Goal: Information Seeking & Learning: Learn about a topic

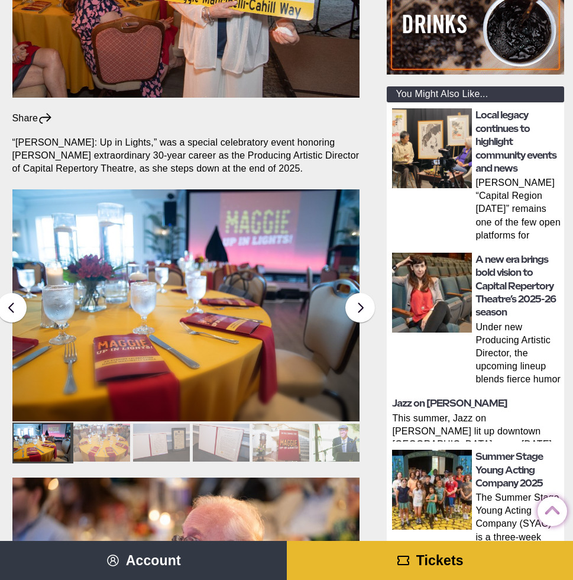
scroll to position [288, 1]
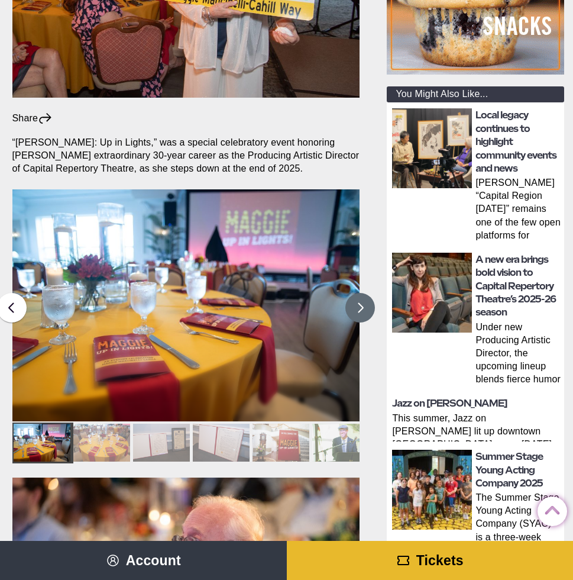
click at [364, 293] on button at bounding box center [361, 308] width 30 height 30
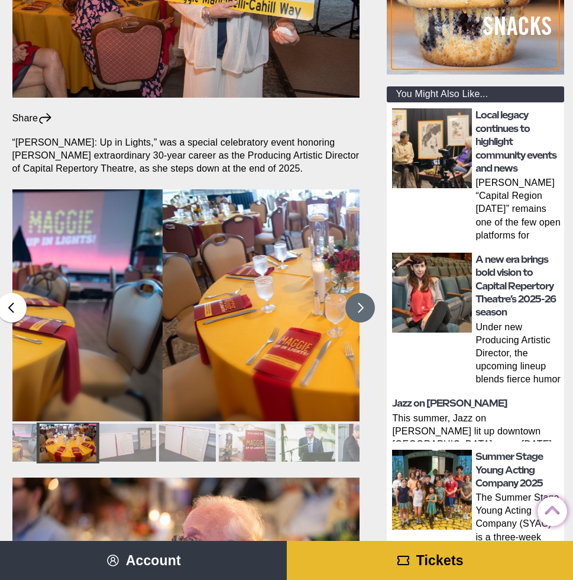
scroll to position [288, 0]
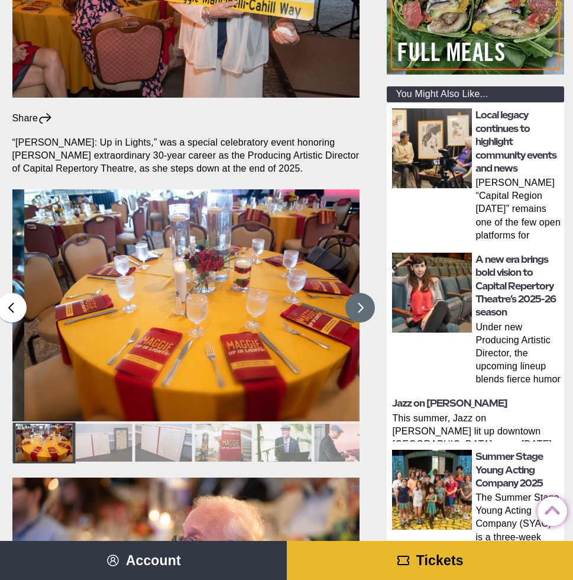
click at [364, 293] on button at bounding box center [361, 308] width 30 height 30
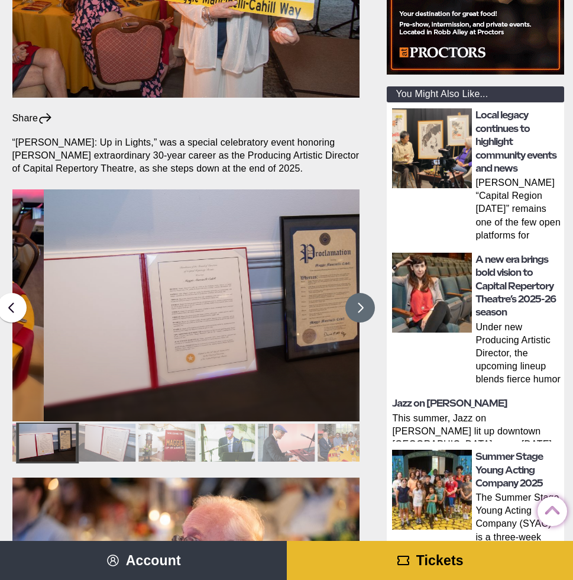
click at [364, 293] on button at bounding box center [361, 308] width 30 height 30
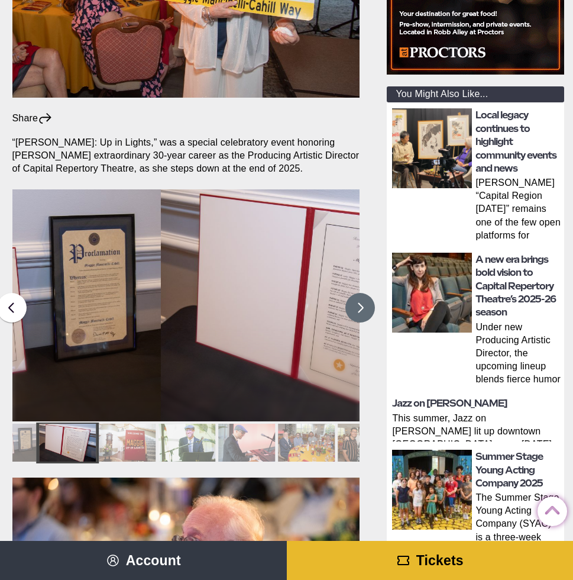
click at [364, 293] on button at bounding box center [361, 308] width 30 height 30
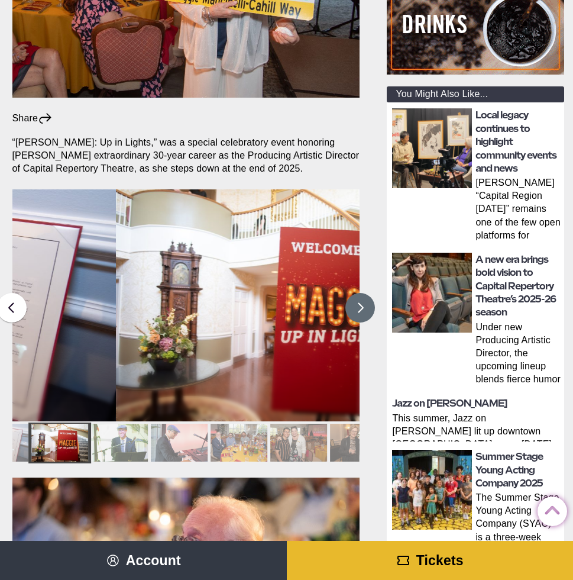
click at [364, 293] on button at bounding box center [361, 308] width 30 height 30
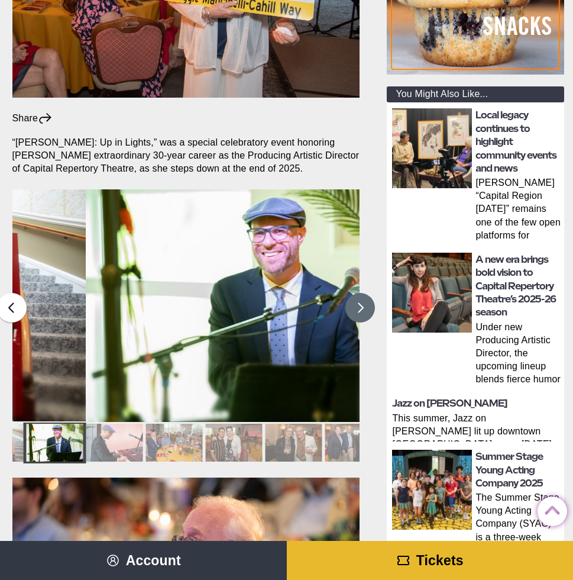
click at [364, 293] on button at bounding box center [361, 308] width 30 height 30
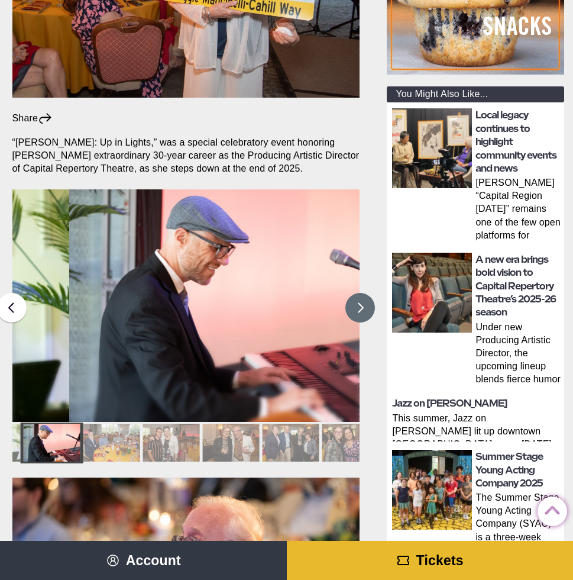
click at [364, 293] on button at bounding box center [361, 308] width 30 height 30
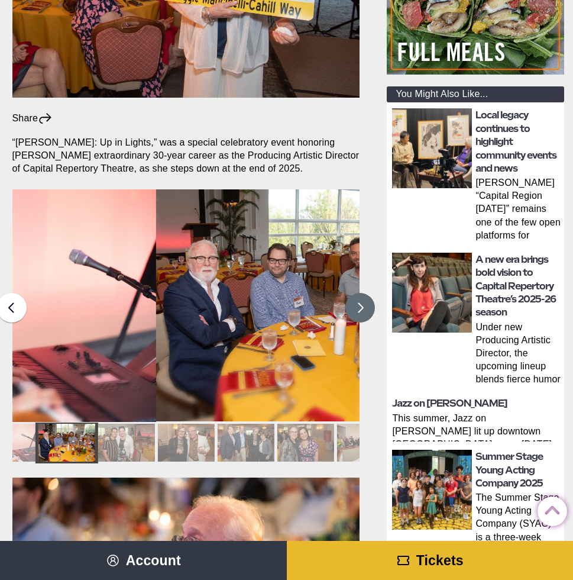
click at [364, 293] on button at bounding box center [361, 308] width 30 height 30
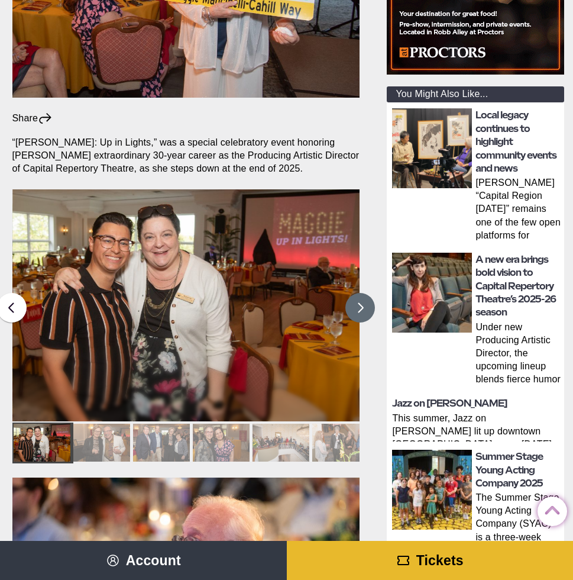
click at [364, 293] on button at bounding box center [361, 308] width 30 height 30
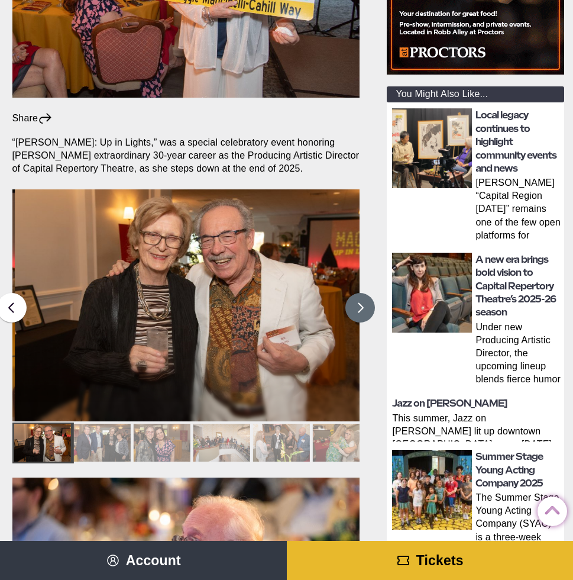
click at [364, 293] on button at bounding box center [361, 308] width 30 height 30
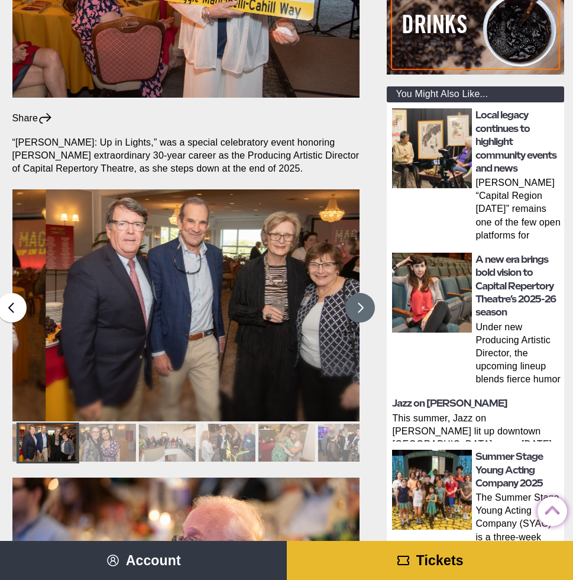
click at [364, 293] on button at bounding box center [361, 308] width 30 height 30
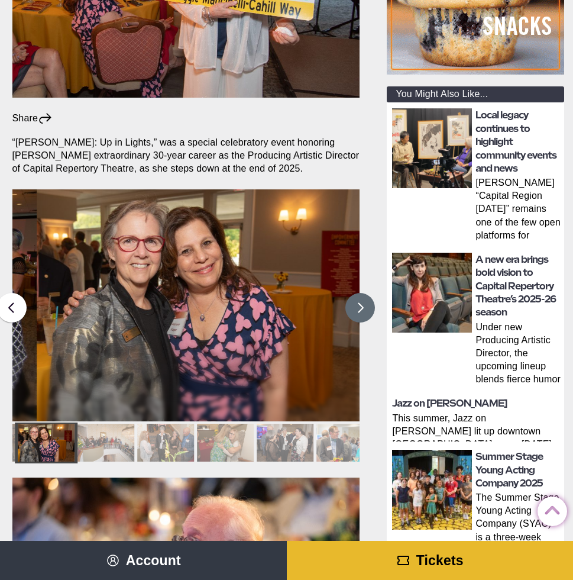
click at [364, 293] on button at bounding box center [361, 308] width 30 height 30
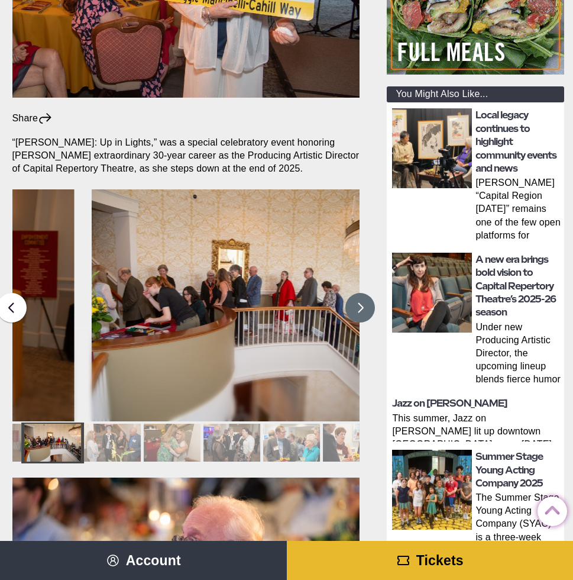
click at [364, 293] on button at bounding box center [361, 308] width 30 height 30
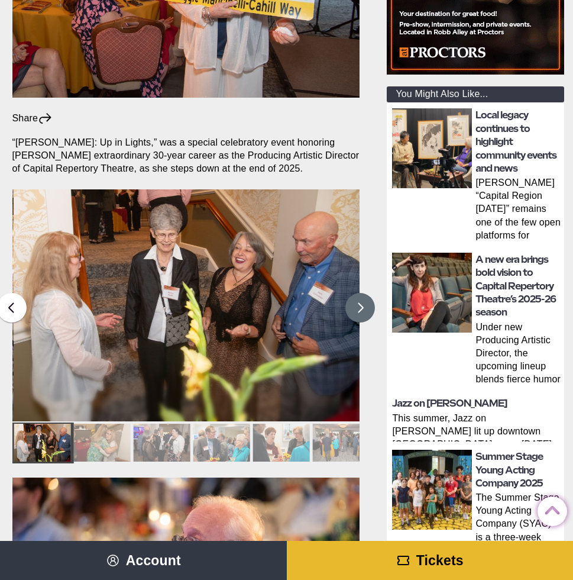
click at [364, 293] on button at bounding box center [361, 308] width 30 height 30
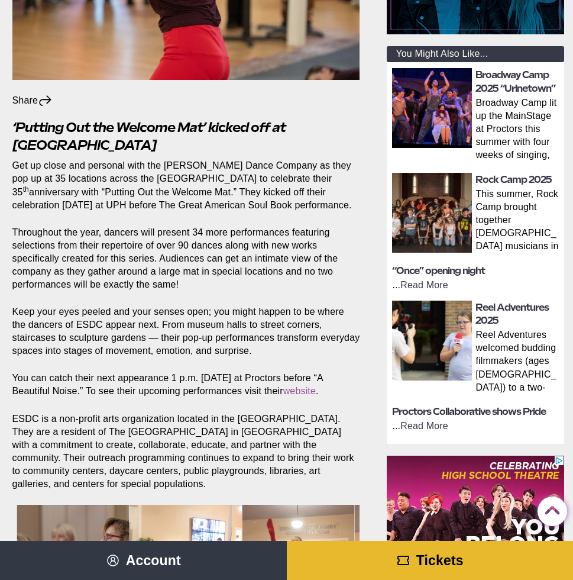
scroll to position [364, 0]
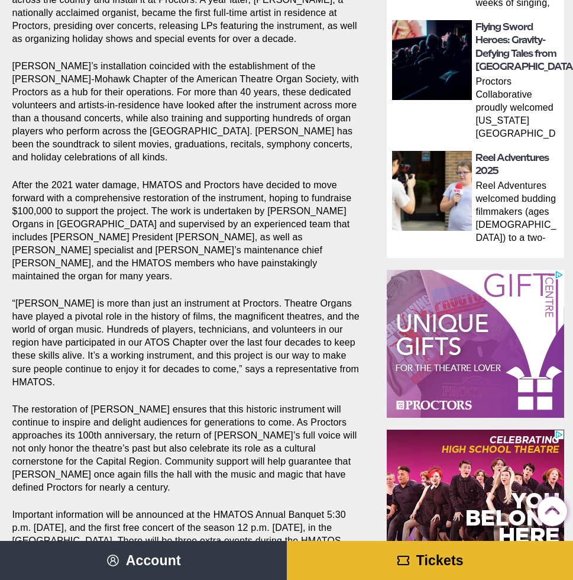
scroll to position [783, 0]
